Goal: Register for event/course

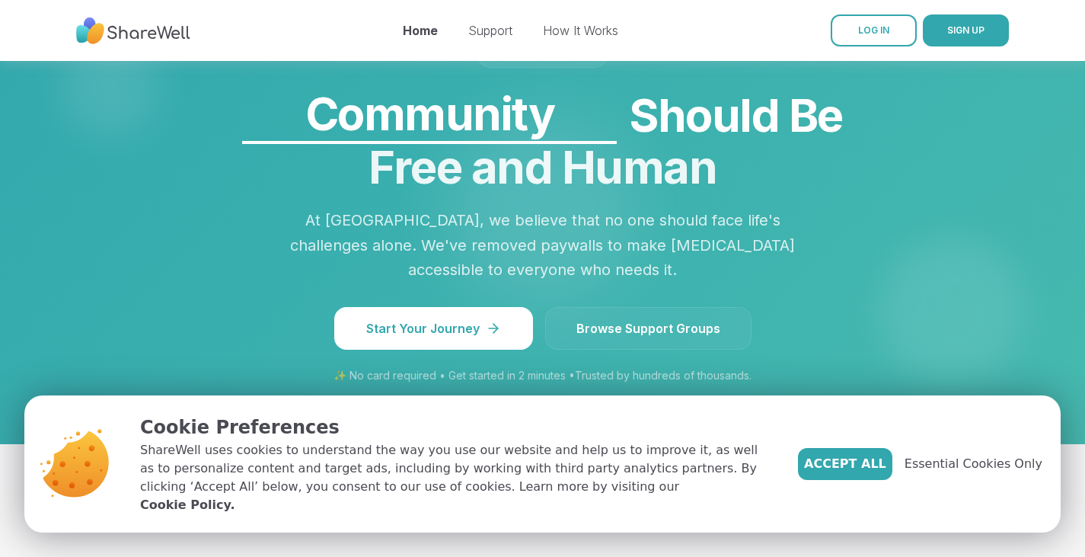
scroll to position [1324, 0]
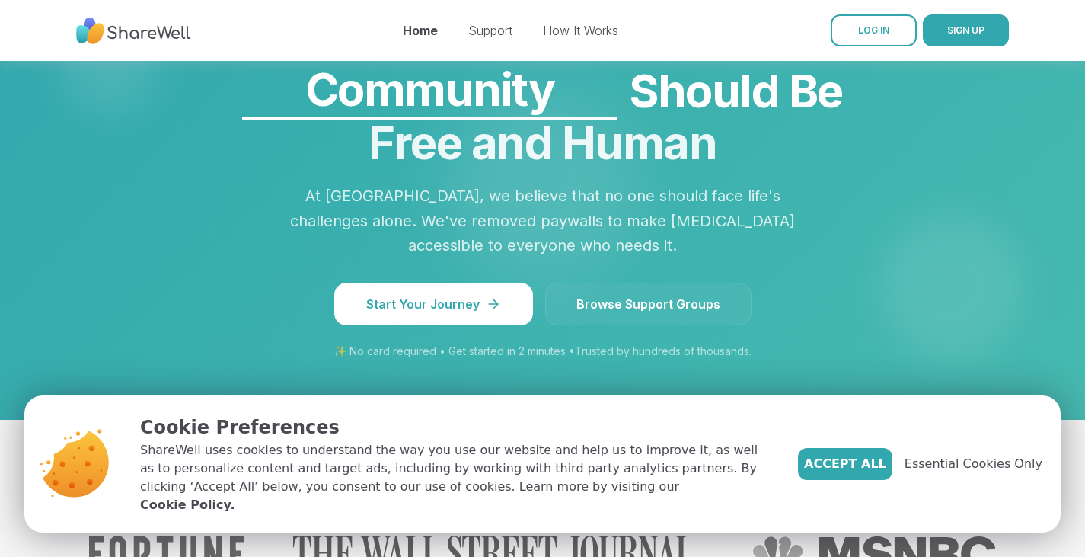
click at [973, 473] on span "Essential Cookies Only" at bounding box center [974, 464] width 138 height 18
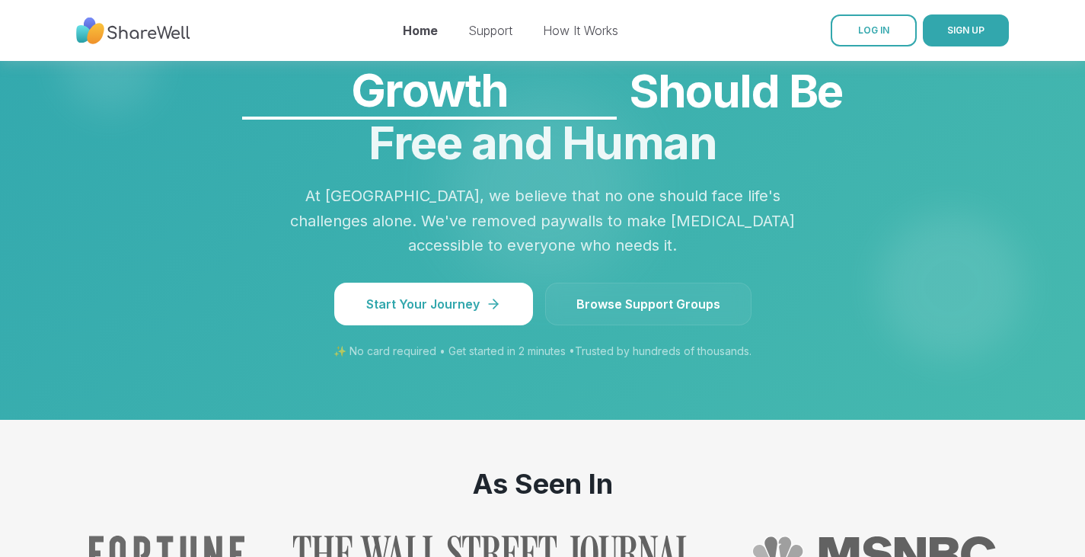
click at [669, 282] on link "Browse Support Groups" at bounding box center [648, 303] width 206 height 43
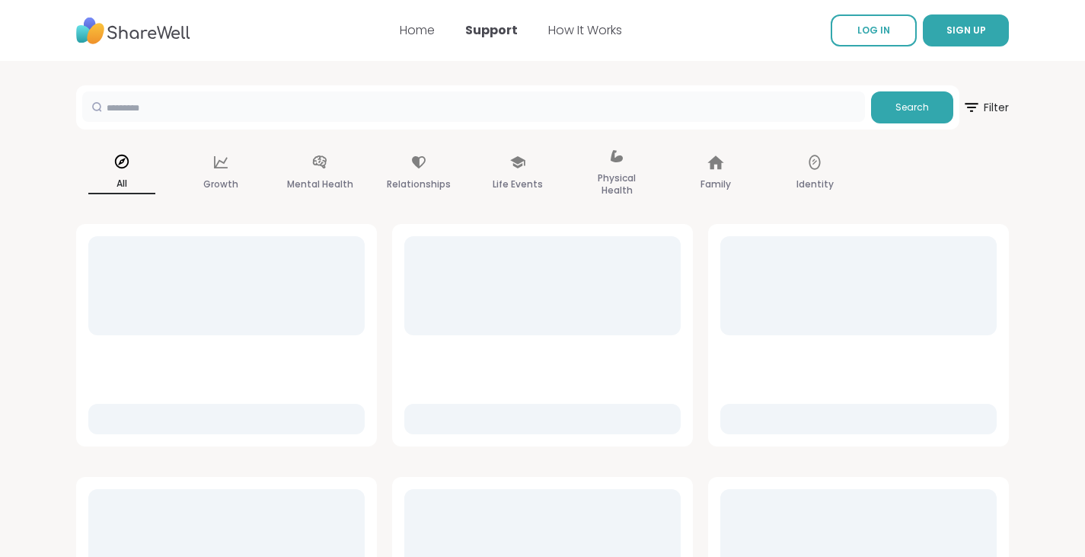
click at [201, 109] on input "text" at bounding box center [473, 106] width 783 height 30
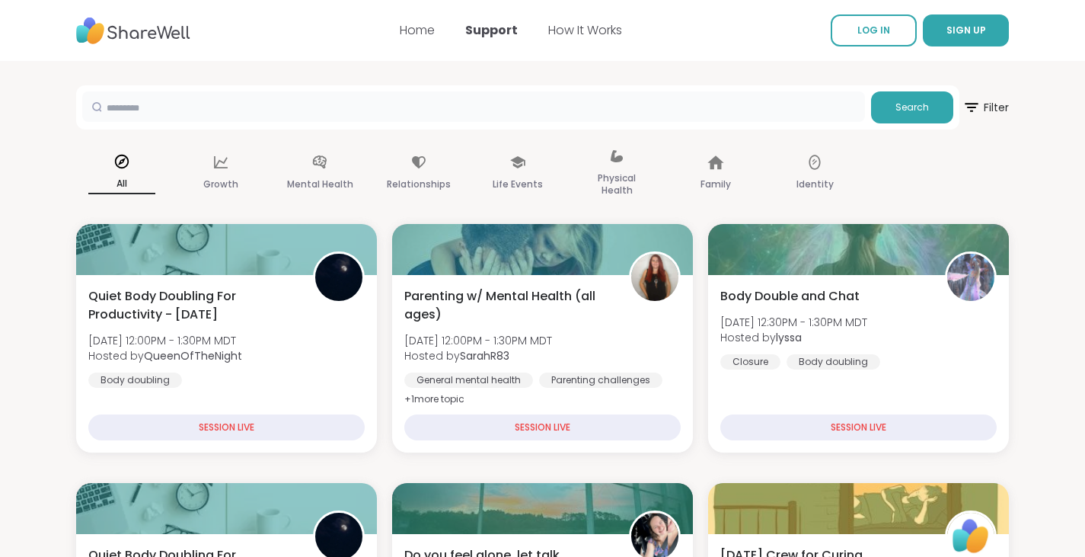
click at [201, 109] on input "text" at bounding box center [473, 106] width 783 height 30
type input "***"
click at [899, 119] on button "Search" at bounding box center [912, 107] width 82 height 32
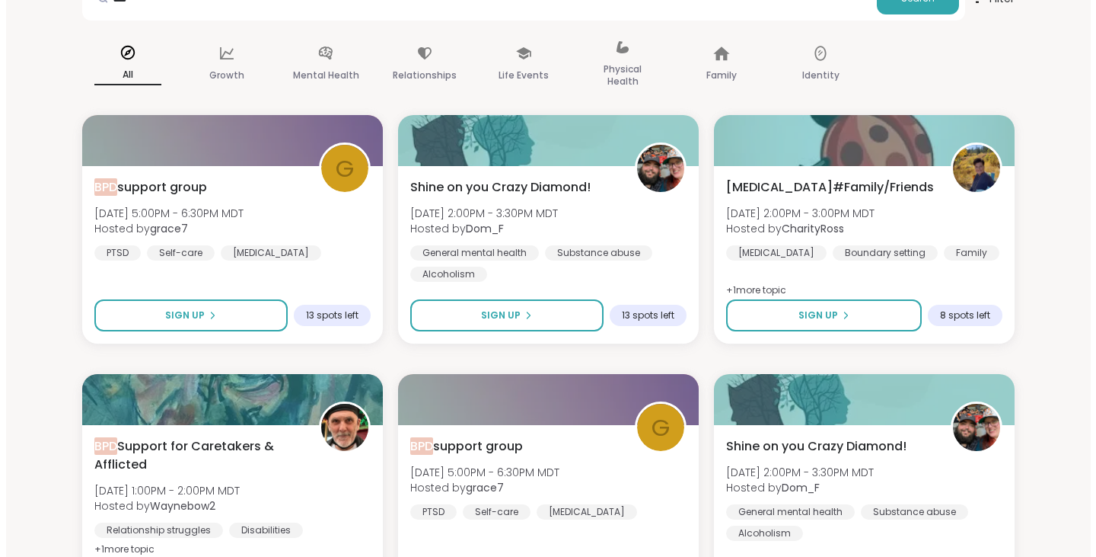
scroll to position [100, 0]
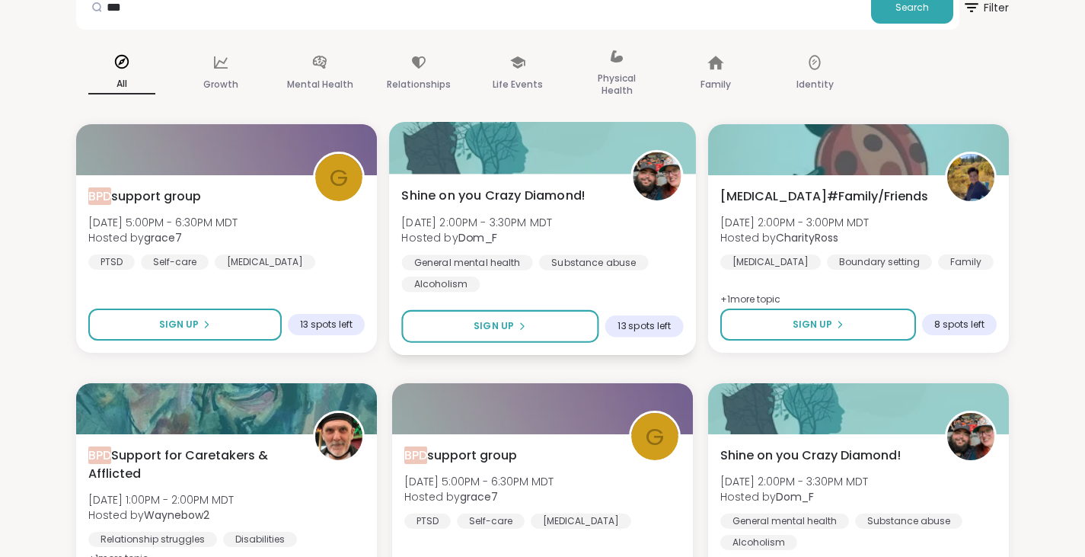
click at [492, 196] on span "Shine on you Crazy Diamond!" at bounding box center [493, 196] width 184 height 18
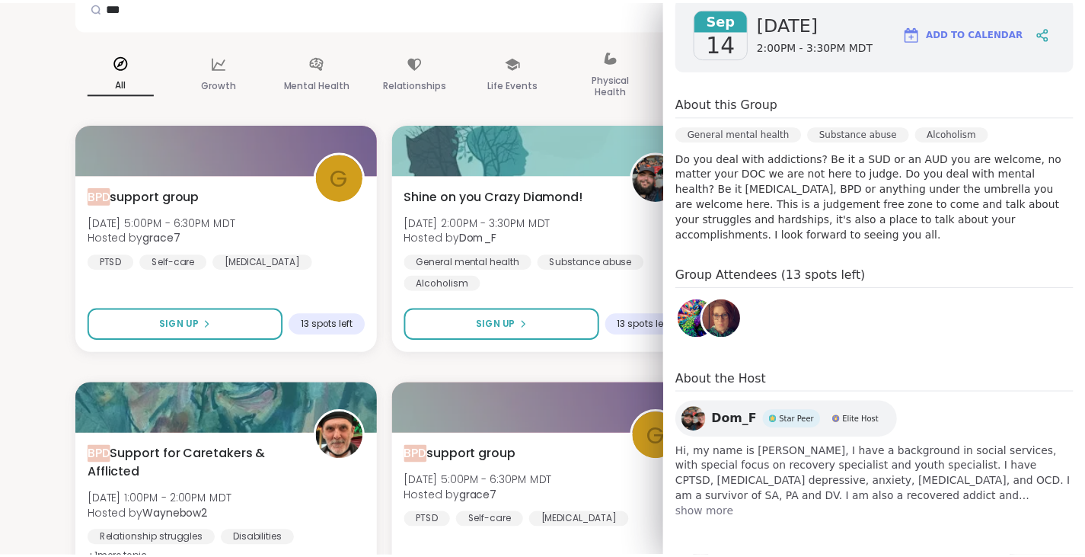
scroll to position [0, 0]
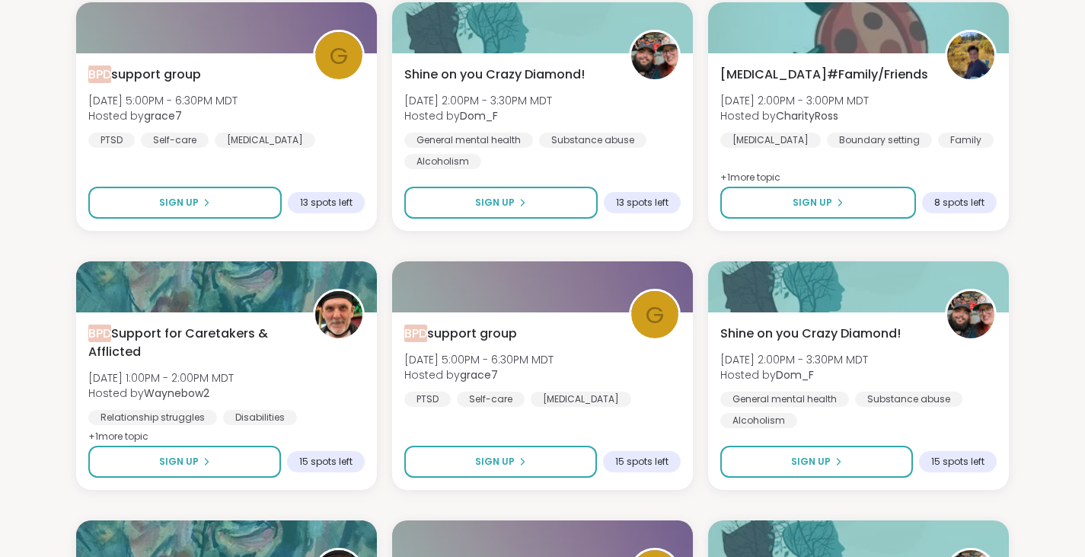
scroll to position [263, 0]
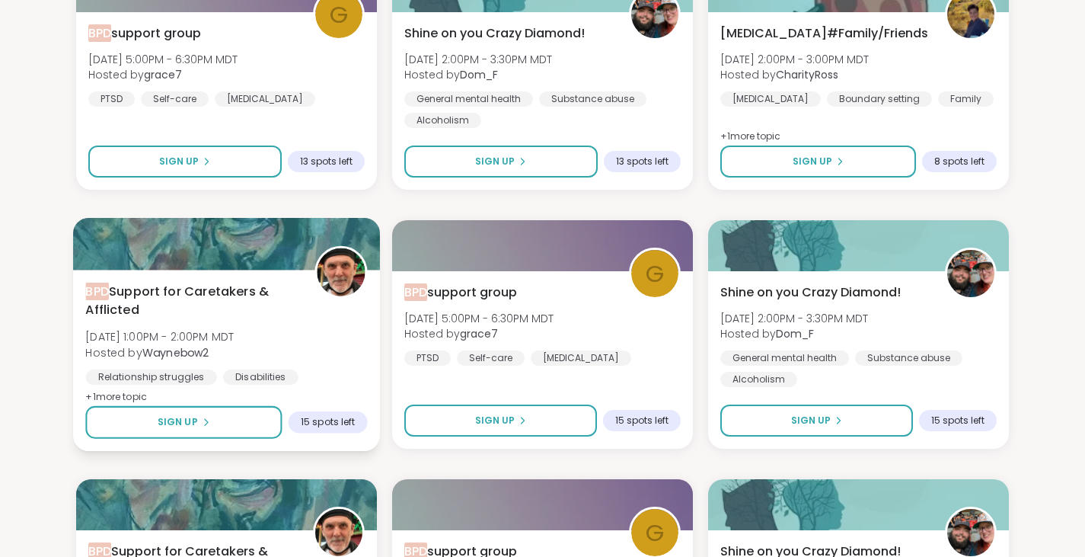
click at [293, 339] on div "BPD Support for Caretakers & Afflicted [DATE] 1:00PM - 2:00PM MDT Hosted by Way…" at bounding box center [226, 344] width 282 height 124
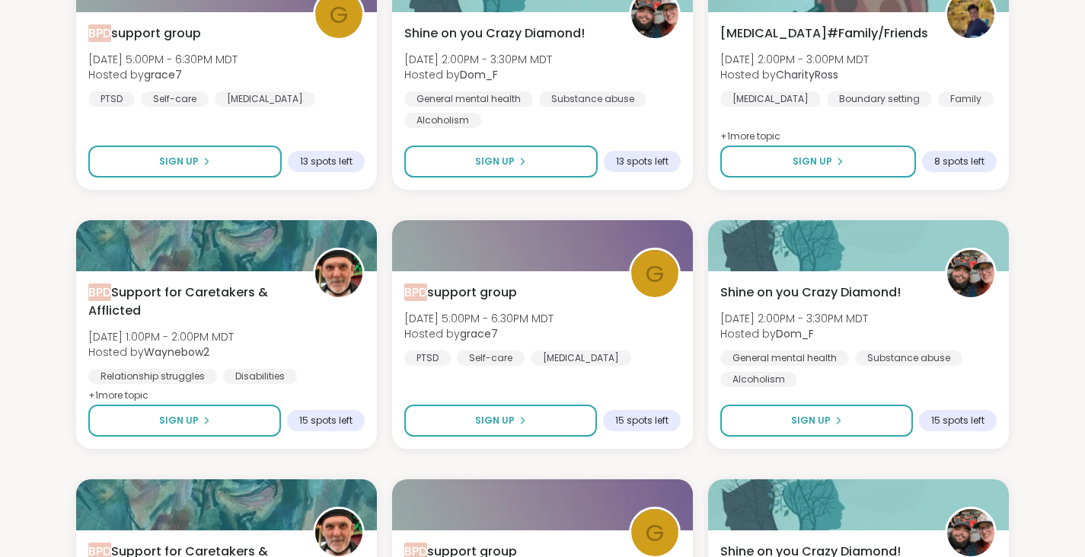
drag, startPoint x: 1096, startPoint y: 270, endPoint x: 1096, endPoint y: 350, distance: 79.9
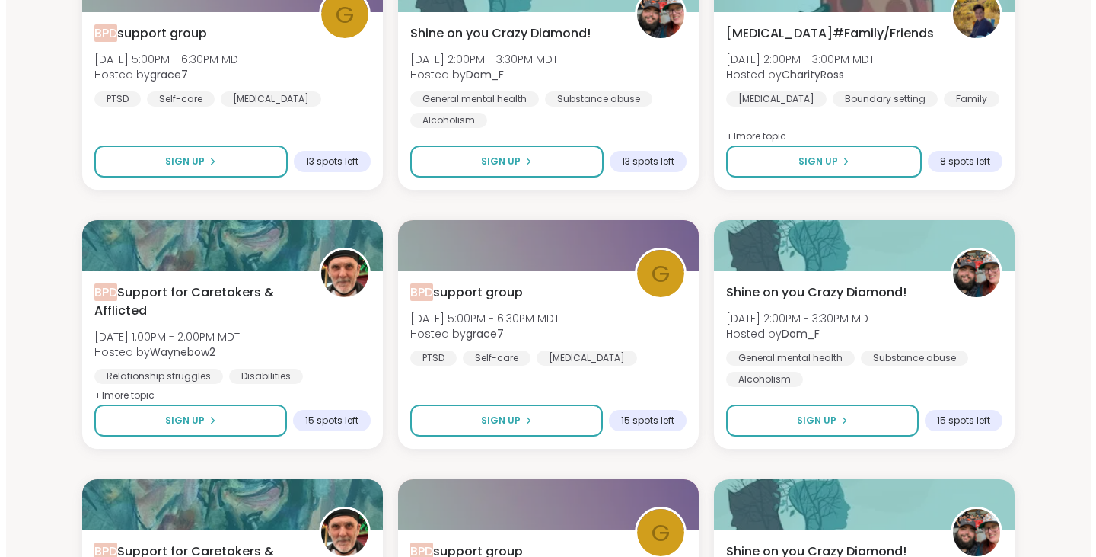
scroll to position [109, 0]
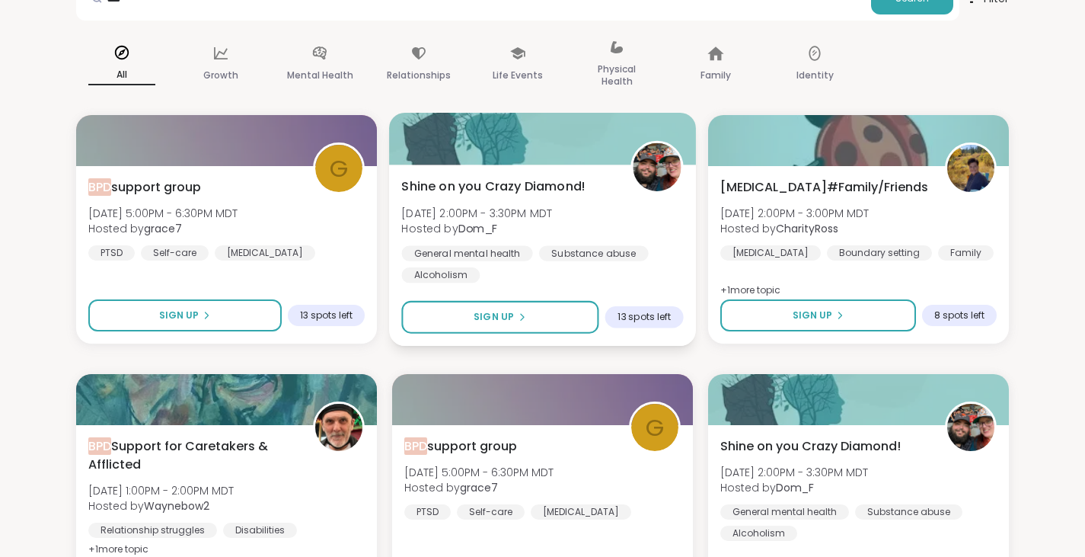
click at [518, 185] on span "Shine on you Crazy Diamond!" at bounding box center [493, 186] width 184 height 18
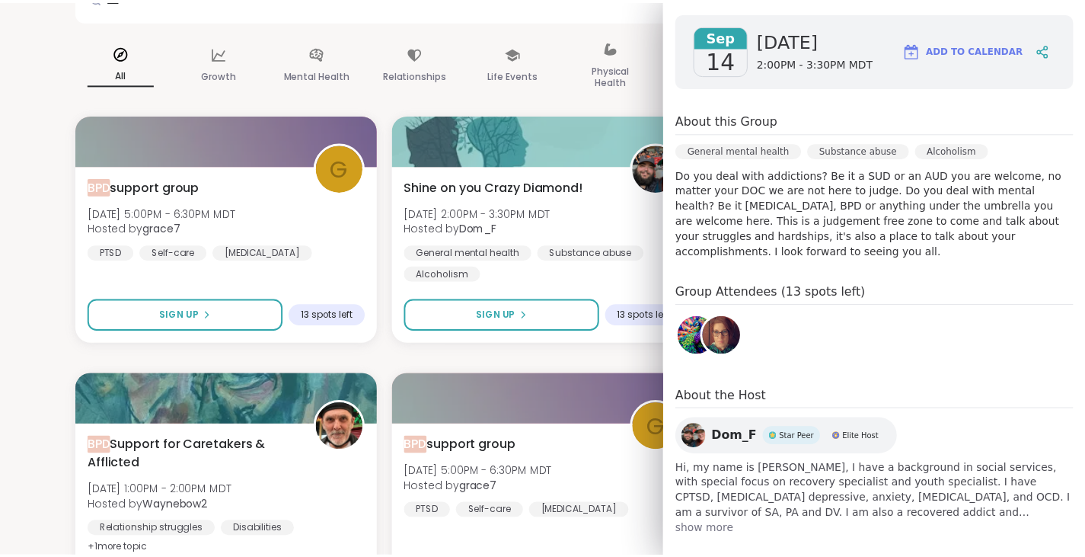
scroll to position [227, 0]
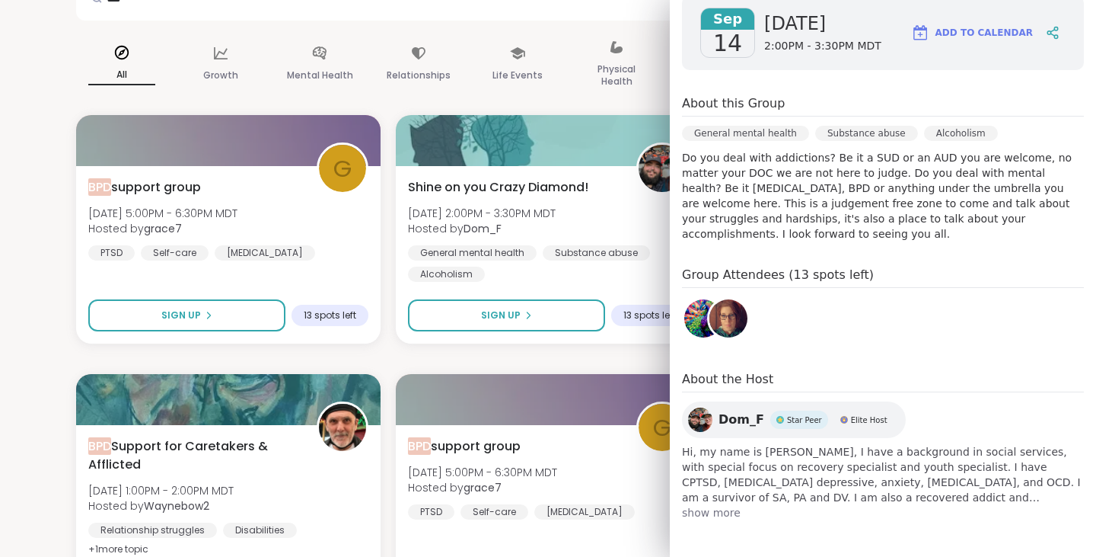
click at [684, 312] on img at bounding box center [703, 318] width 38 height 38
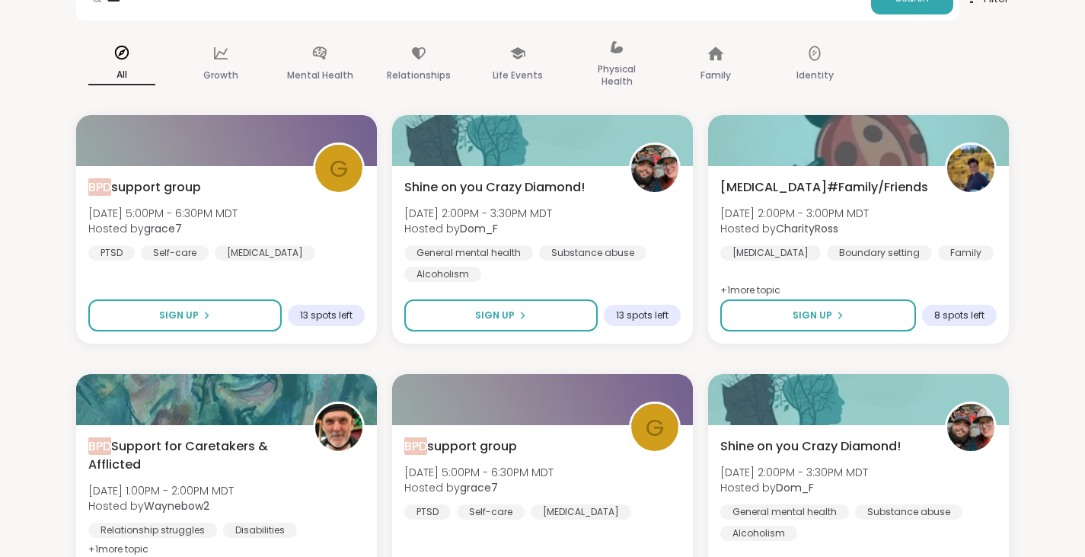
drag, startPoint x: 1093, startPoint y: 224, endPoint x: 1085, endPoint y: 150, distance: 74.3
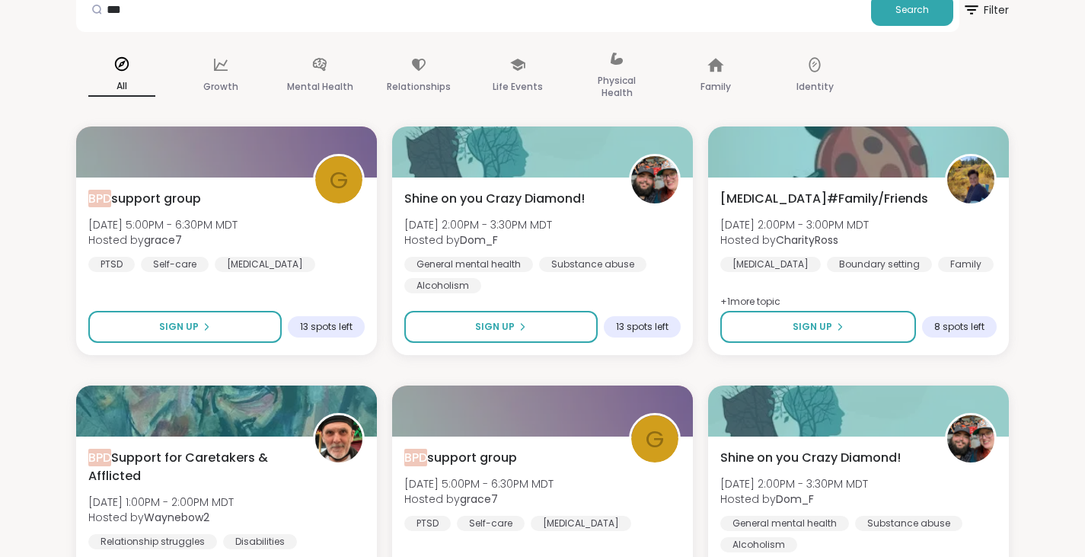
scroll to position [72, 0]
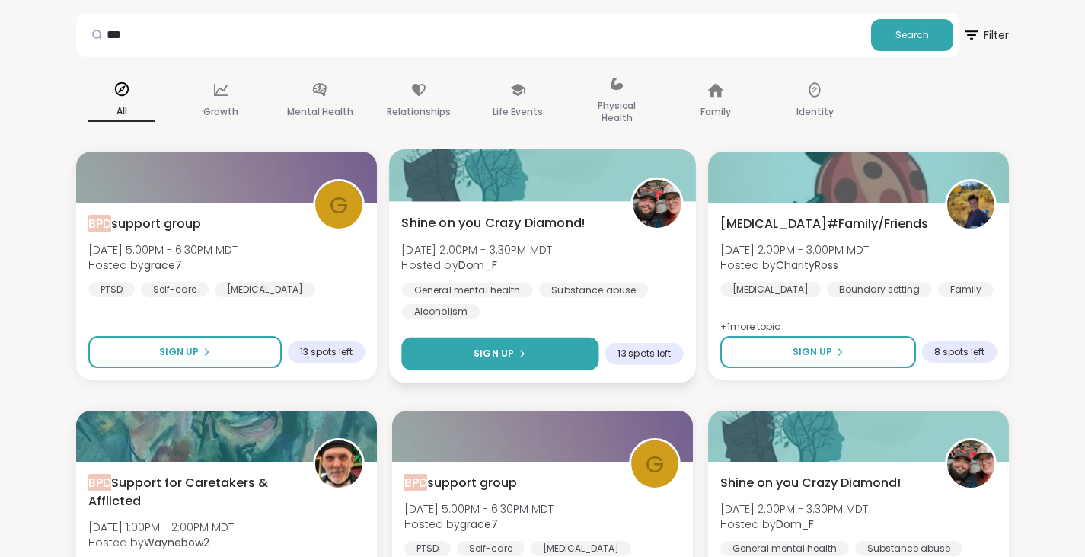
click at [524, 342] on button "Sign Up" at bounding box center [499, 353] width 197 height 33
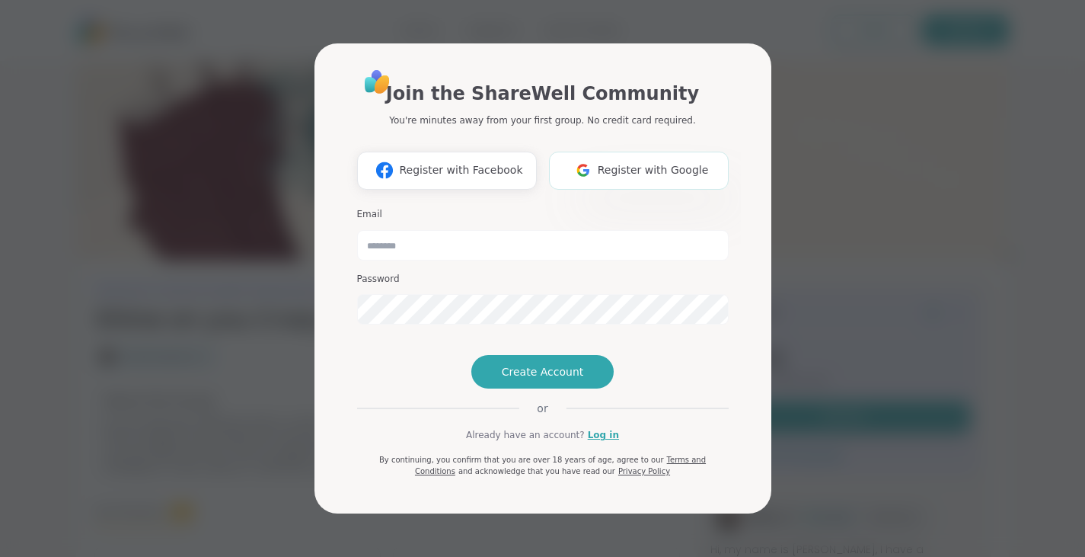
click at [638, 152] on button "Register with Google" at bounding box center [639, 171] width 180 height 38
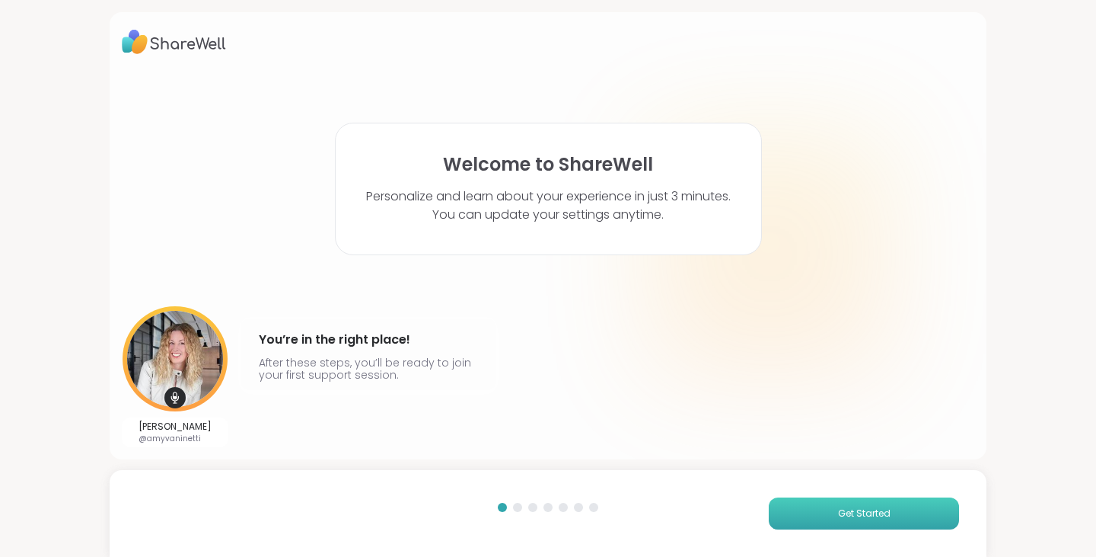
click at [838, 512] on span "Get Started" at bounding box center [864, 513] width 53 height 14
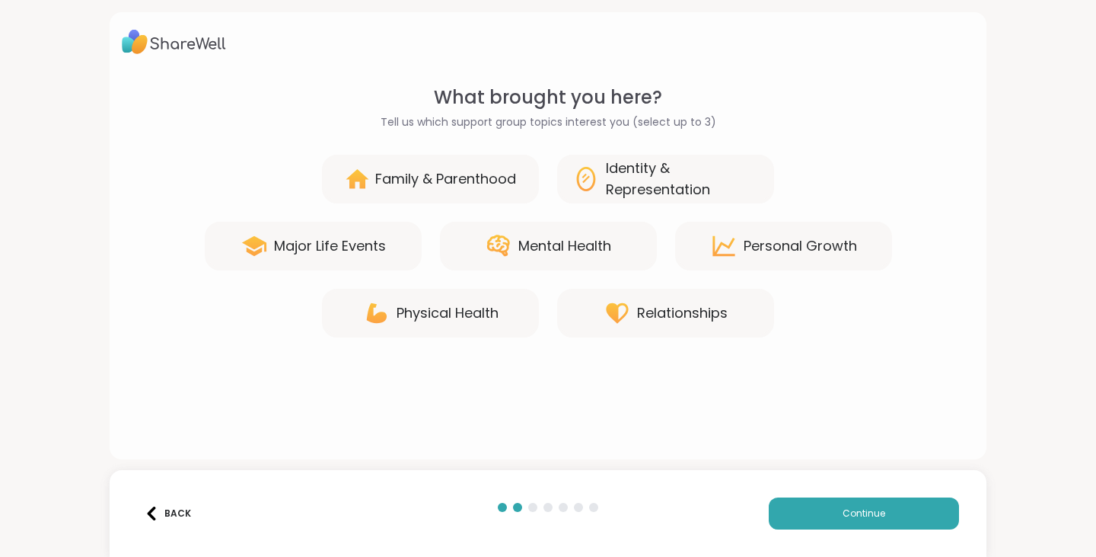
click at [534, 266] on div "Mental Health" at bounding box center [548, 246] width 217 height 49
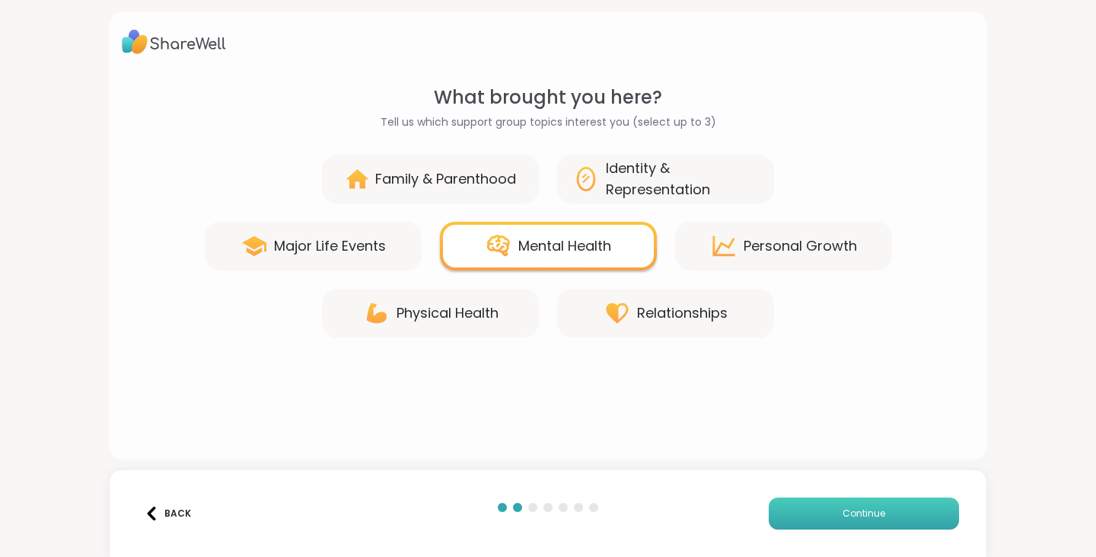
click at [825, 519] on button "Continue" at bounding box center [864, 513] width 190 height 32
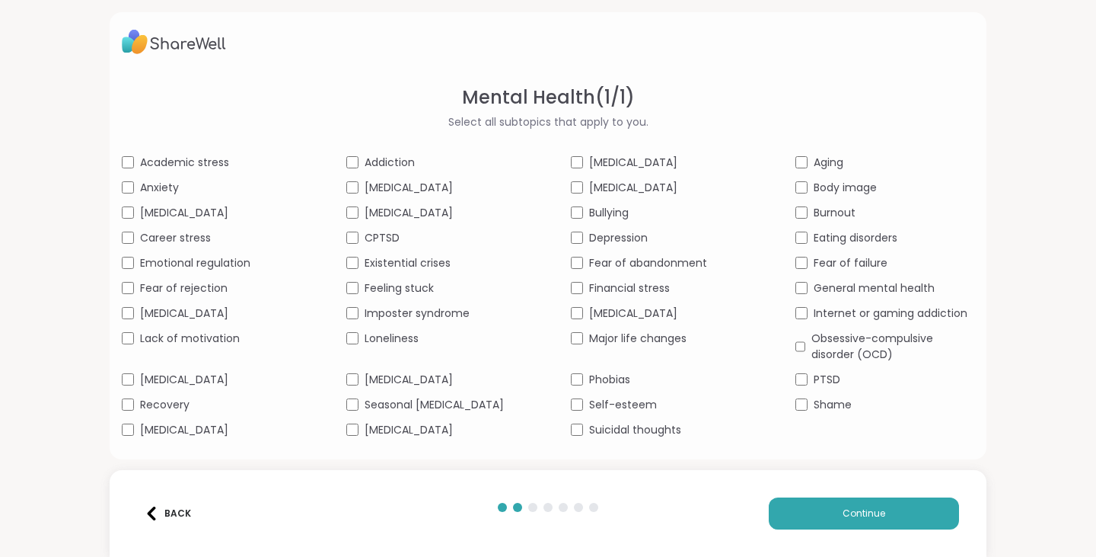
click at [152, 214] on span "[MEDICAL_DATA]" at bounding box center [184, 213] width 88 height 16
click at [809, 506] on button "Continue" at bounding box center [864, 513] width 190 height 32
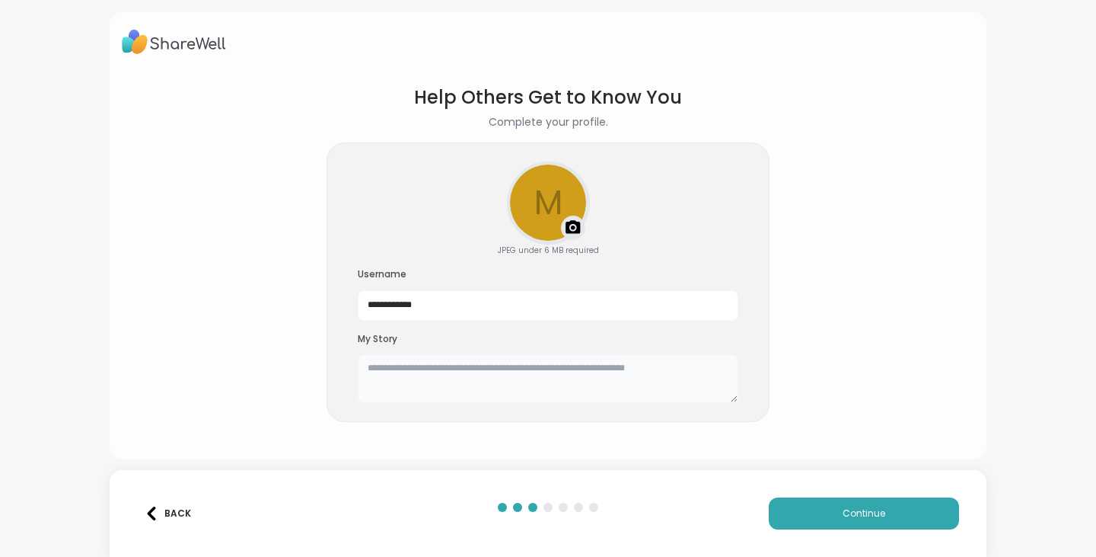
click at [493, 386] on textarea at bounding box center [548, 378] width 381 height 49
drag, startPoint x: 450, startPoint y: 305, endPoint x: 372, endPoint y: 305, distance: 77.7
click at [372, 305] on input "**********" at bounding box center [548, 305] width 381 height 30
drag, startPoint x: 440, startPoint y: 312, endPoint x: 153, endPoint y: 338, distance: 288.2
click at [153, 338] on section "Help Others Get to Know You Complete your profile. m Upload a profile photo JPE…" at bounding box center [548, 259] width 853 height 375
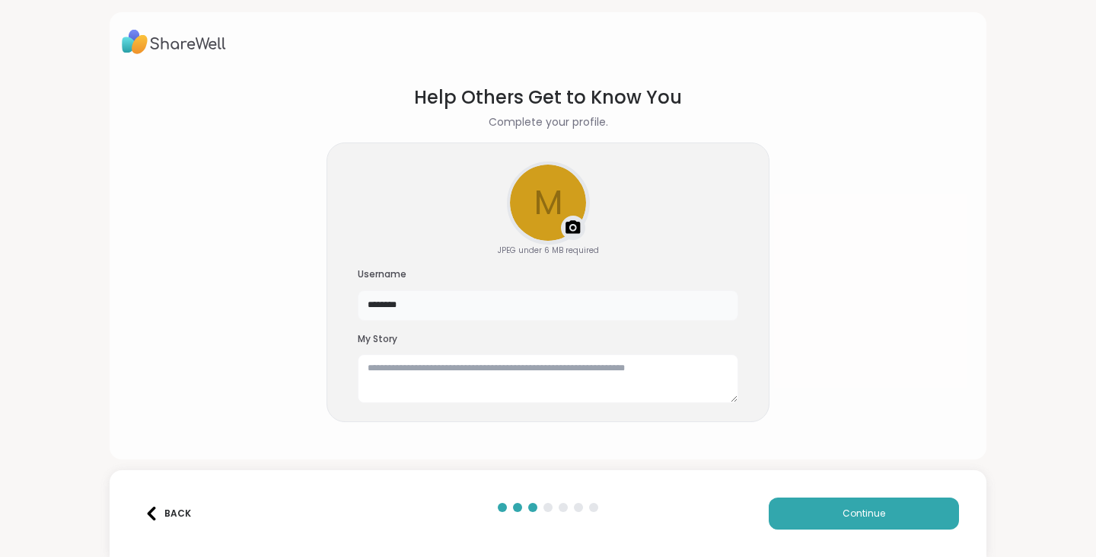
type input "********"
click at [499, 362] on textarea at bounding box center [548, 378] width 381 height 49
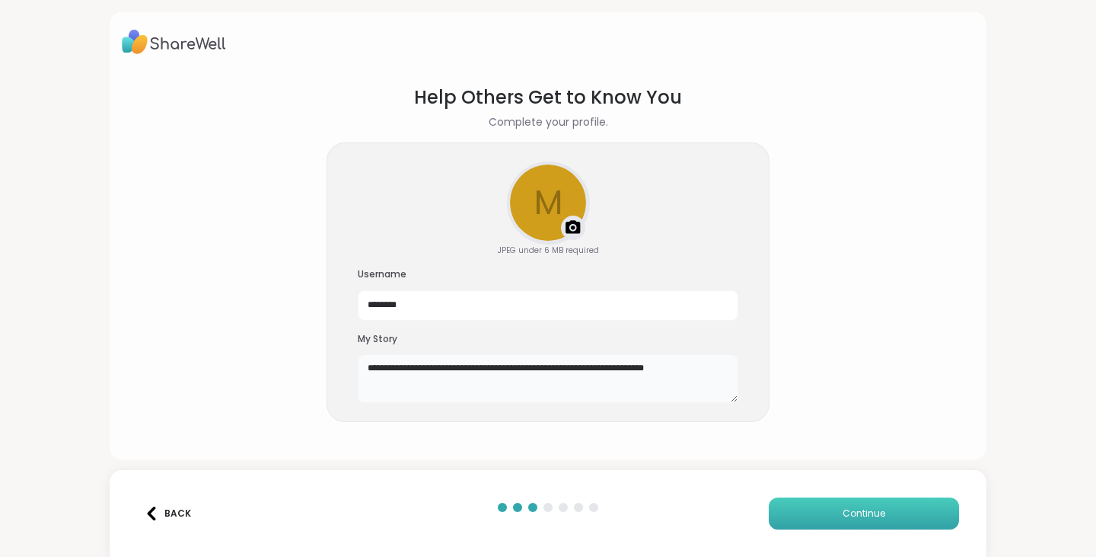
type textarea "**********"
click at [847, 511] on span "Continue" at bounding box center [864, 513] width 43 height 14
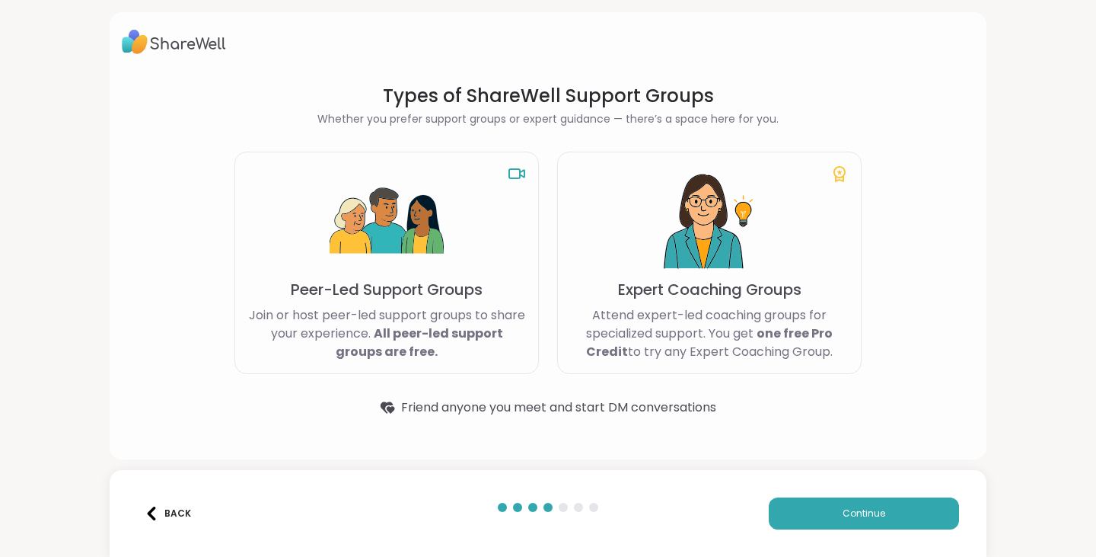
click at [375, 280] on p "Peer-Led Support Groups" at bounding box center [387, 289] width 192 height 21
click at [678, 295] on p "Expert Coaching Groups" at bounding box center [709, 289] width 183 height 21
click at [826, 515] on button "Continue" at bounding box center [864, 513] width 190 height 32
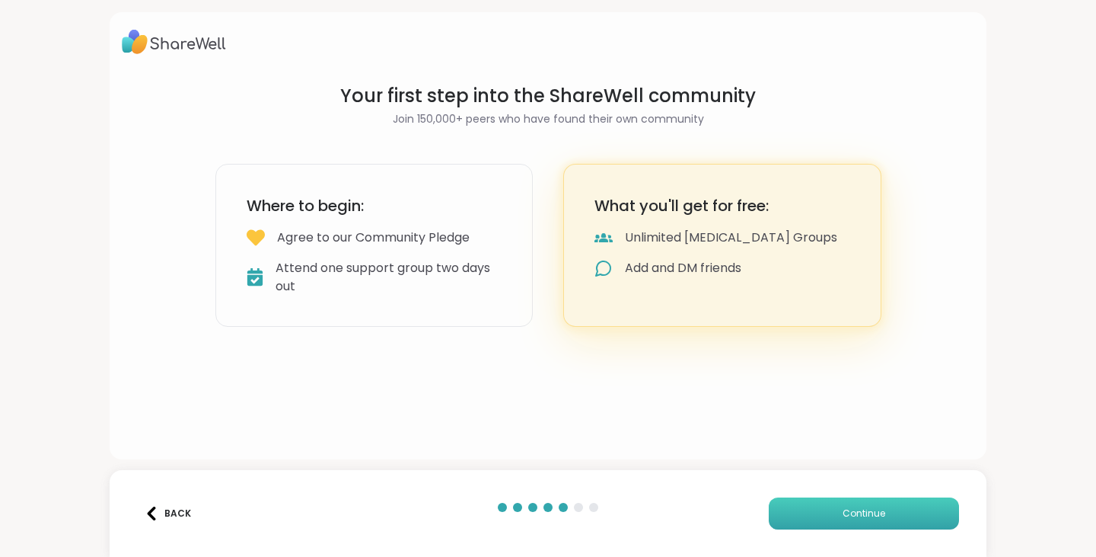
click at [823, 528] on button "Continue" at bounding box center [864, 513] width 190 height 32
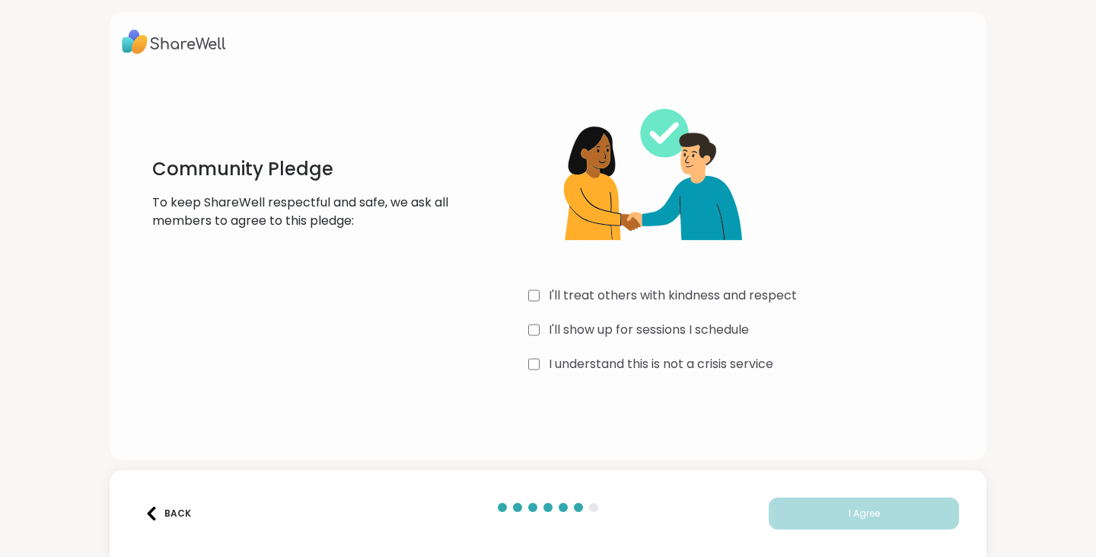
click at [657, 292] on label "I'll treat others with kindness and respect" at bounding box center [673, 295] width 248 height 18
click at [654, 324] on label "I'll show up for sessions I schedule" at bounding box center [649, 330] width 200 height 18
click at [653, 368] on label "I understand this is not a crisis service" at bounding box center [661, 364] width 225 height 18
click at [804, 499] on button "I Agree" at bounding box center [864, 513] width 190 height 32
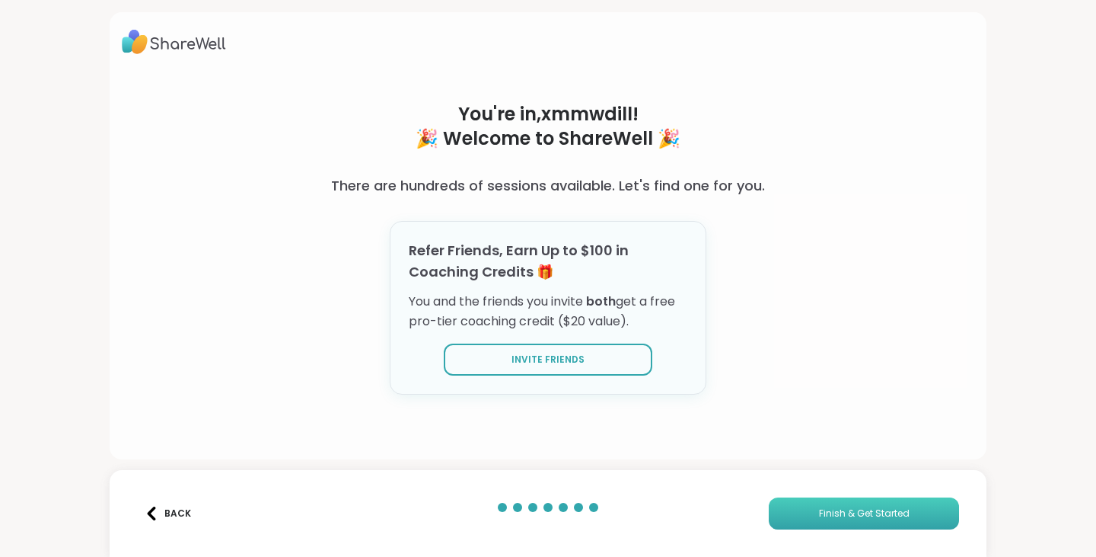
click at [859, 519] on span "Finish & Get Started" at bounding box center [864, 513] width 91 height 14
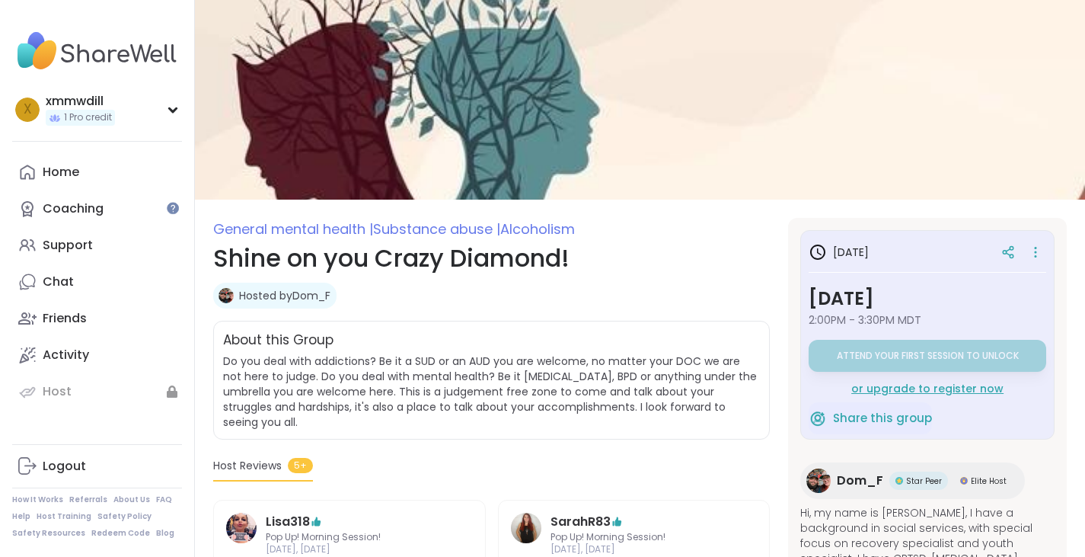
click at [873, 390] on div "or upgrade to register now" at bounding box center [928, 388] width 238 height 15
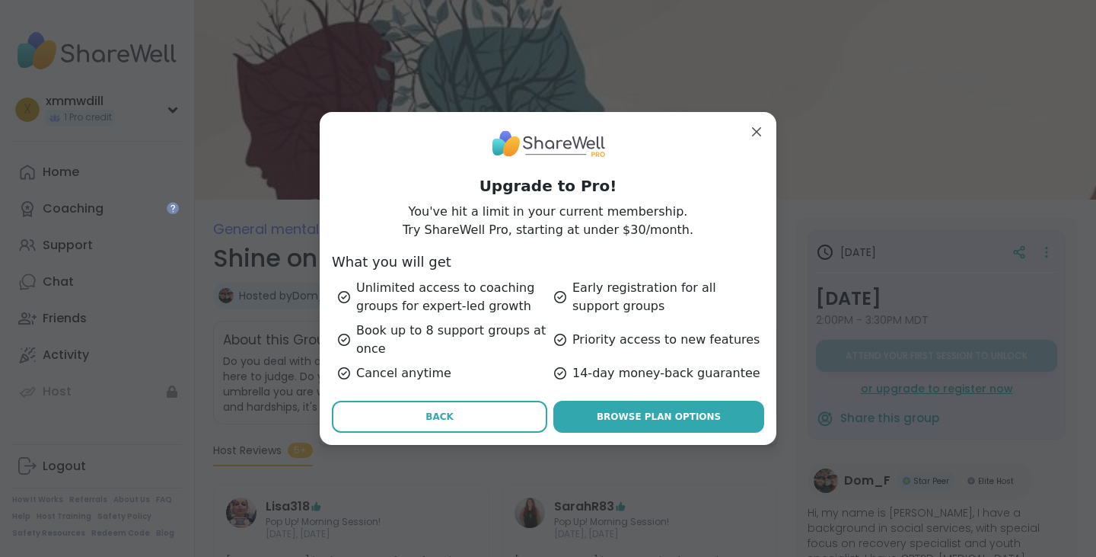
click at [416, 414] on button "Back" at bounding box center [439, 416] width 215 height 32
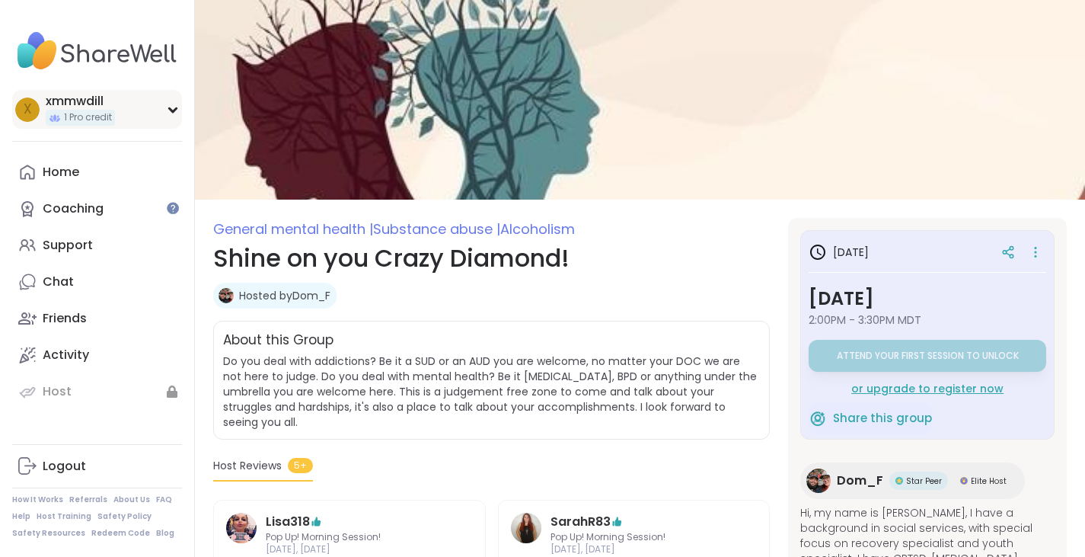
click at [90, 120] on span "1 Pro credit" at bounding box center [88, 117] width 48 height 13
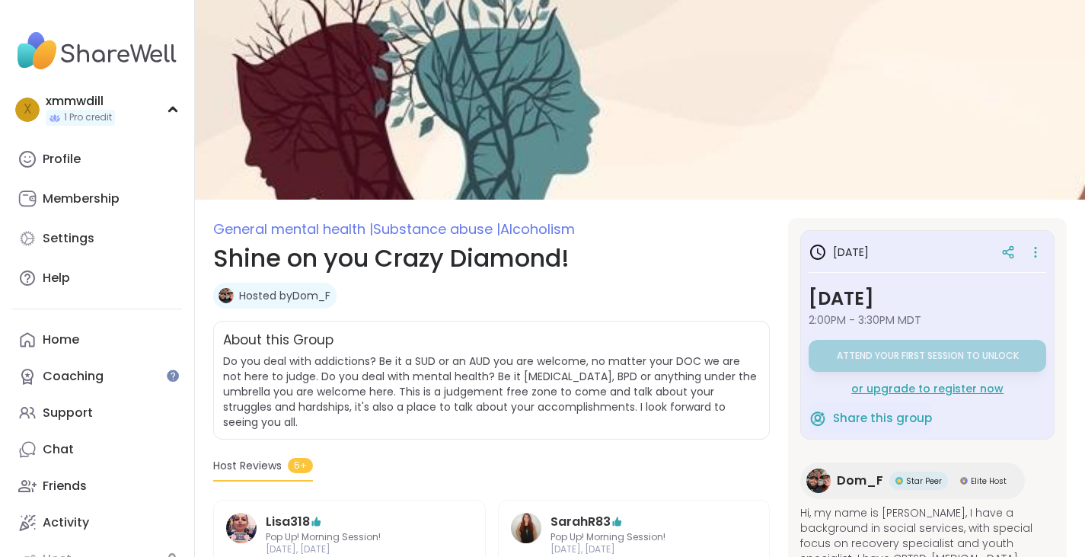
click at [717, 292] on div "Hosted by Dom_F" at bounding box center [491, 295] width 557 height 26
click at [924, 274] on div "[DATE] [DATE] 2:00PM - 3:30PM MDT Attend your first session to unlock or upgrad…" at bounding box center [928, 317] width 238 height 158
click at [953, 385] on div "or upgrade to register now" at bounding box center [928, 388] width 238 height 15
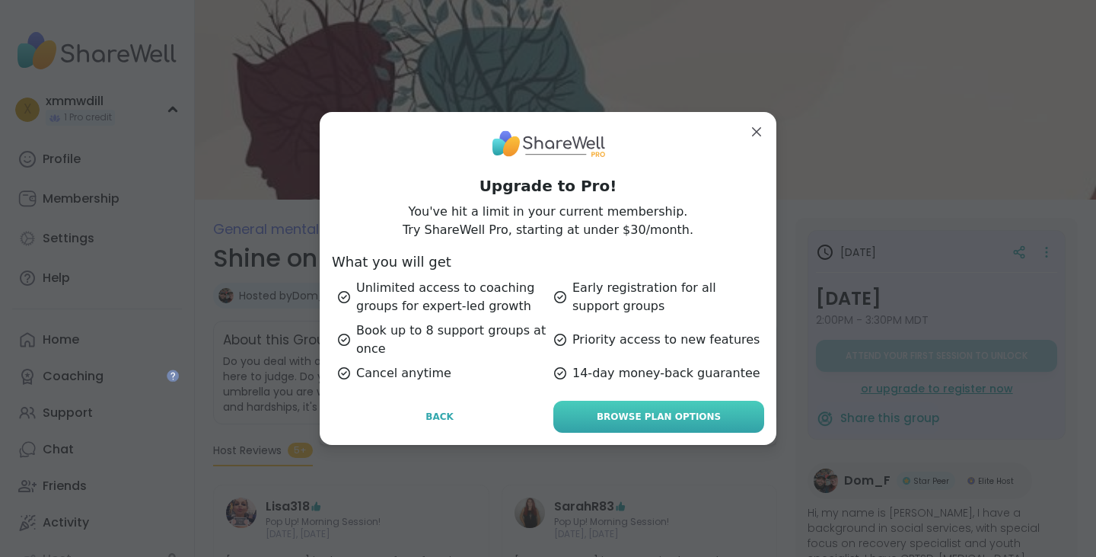
click at [646, 421] on span "Browse Plan Options" at bounding box center [659, 417] width 124 height 14
